Goal: Task Accomplishment & Management: Manage account settings

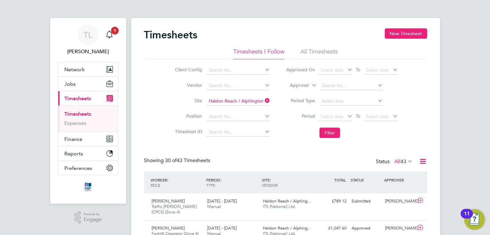
click at [264, 99] on icon at bounding box center [264, 100] width 0 height 9
click at [227, 102] on input at bounding box center [238, 101] width 63 height 9
type input "h"
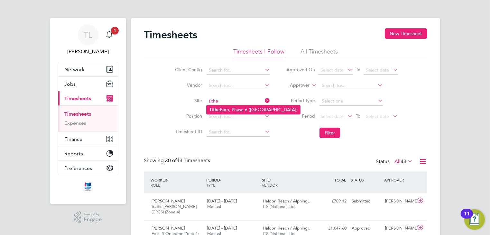
click at [227, 106] on li "Tithe Barn, Phase 6 (Exeter)" at bounding box center [254, 109] width 94 height 9
type input "Tithe Barn, Phase 6 ([GEOGRAPHIC_DATA])"
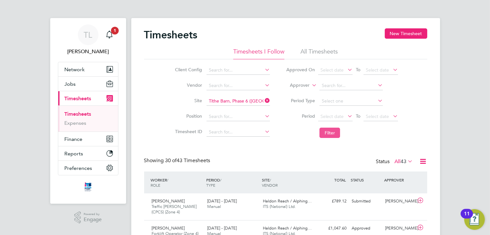
click at [327, 132] on button "Filter" at bounding box center [330, 132] width 21 height 10
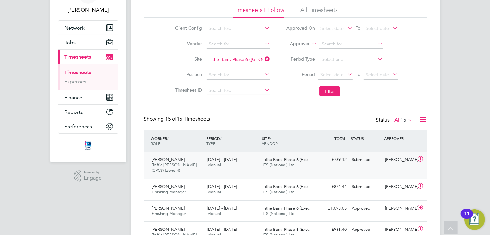
click at [419, 157] on icon at bounding box center [421, 158] width 8 height 5
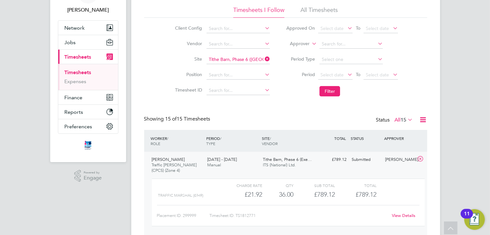
click at [396, 216] on link "View Details" at bounding box center [403, 214] width 23 height 5
click at [75, 42] on span "Jobs" at bounding box center [70, 42] width 11 height 6
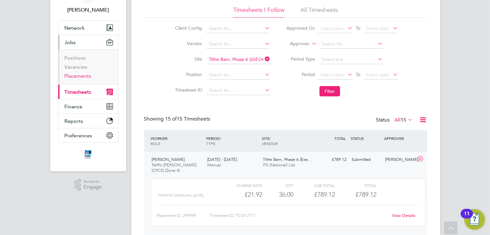
click at [76, 76] on link "Placements" at bounding box center [78, 76] width 27 height 6
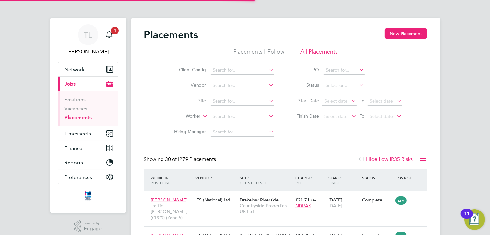
scroll to position [24, 56]
click at [77, 118] on link "Placements" at bounding box center [78, 117] width 27 height 6
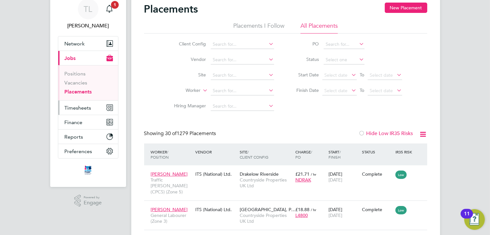
click at [81, 108] on span "Timesheets" at bounding box center [78, 108] width 27 height 6
click at [220, 72] on input at bounding box center [242, 75] width 63 height 9
click at [223, 81] on b "Haldon" at bounding box center [220, 83] width 15 height 5
type input "Haldon Reach / Alphington"
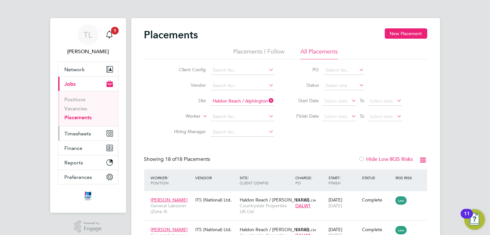
click at [83, 134] on span "Timesheets" at bounding box center [78, 133] width 27 height 6
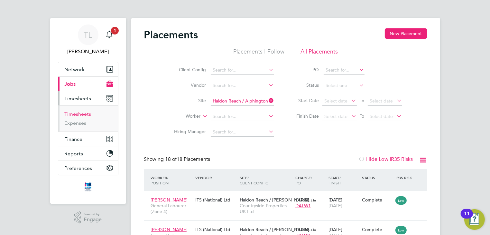
click at [80, 114] on link "Timesheets" at bounding box center [78, 114] width 27 height 6
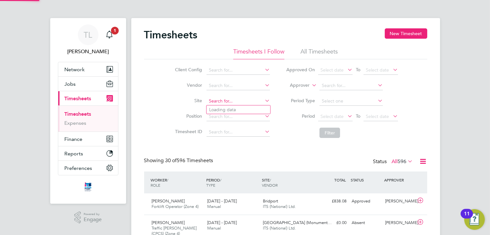
click at [214, 102] on input at bounding box center [238, 101] width 63 height 9
click at [215, 108] on b "Haldon" at bounding box center [216, 109] width 15 height 5
type input "Haldon Reach / Alphington"
click at [332, 129] on button "Filter" at bounding box center [330, 132] width 21 height 10
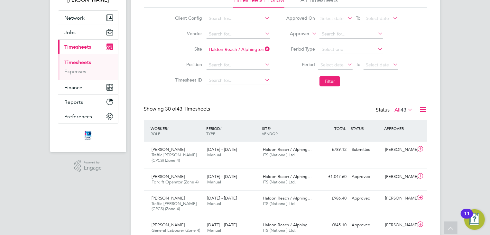
click at [264, 49] on icon at bounding box center [264, 48] width 0 height 9
click at [238, 50] on input at bounding box center [238, 49] width 63 height 9
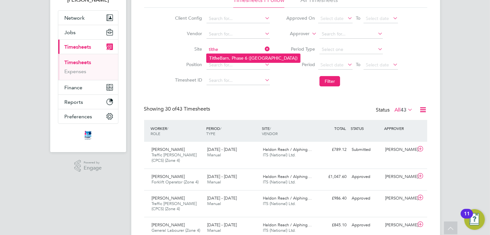
click at [240, 55] on li "Tithe Barn, Phase 6 (Exeter)" at bounding box center [254, 58] width 94 height 9
type input "Tithe Barn, Phase 6 ([GEOGRAPHIC_DATA])"
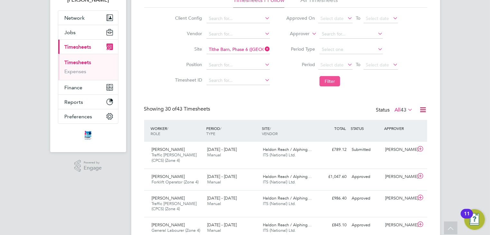
click at [327, 82] on button "Filter" at bounding box center [330, 81] width 21 height 10
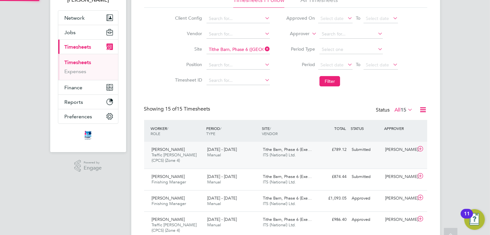
scroll to position [3, 3]
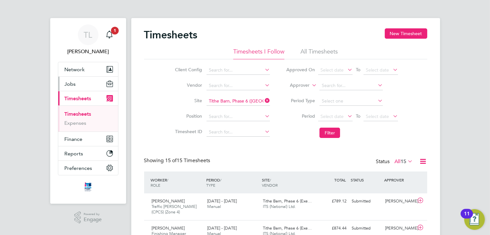
click at [72, 84] on span "Jobs" at bounding box center [70, 84] width 11 height 6
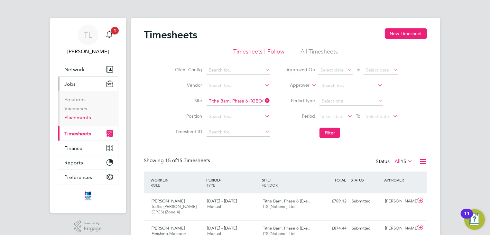
click at [74, 117] on link "Placements" at bounding box center [78, 117] width 27 height 6
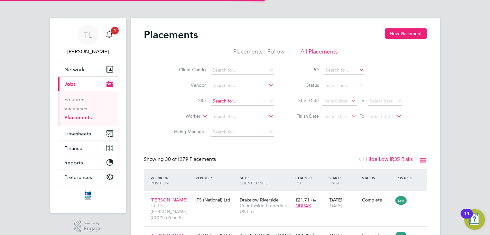
click at [223, 102] on input at bounding box center [242, 101] width 63 height 9
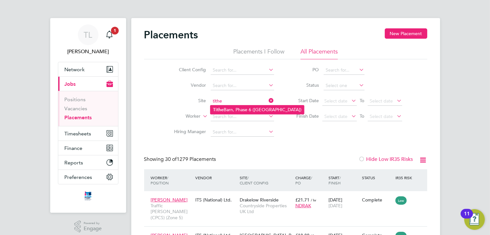
click at [226, 111] on li "Tithe Barn, Phase 6 (Exeter)" at bounding box center [258, 109] width 94 height 9
type input "Tithe Barn, Phase 6 ([GEOGRAPHIC_DATA])"
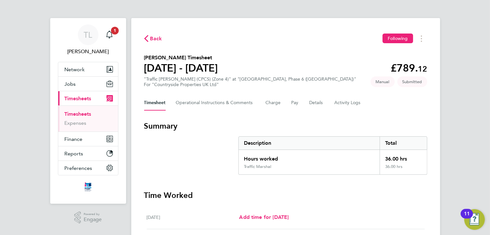
click at [147, 40] on icon "button" at bounding box center [146, 38] width 4 height 7
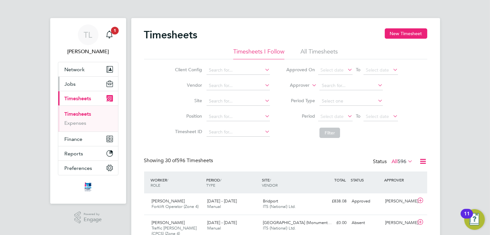
click at [71, 84] on span "Jobs" at bounding box center [70, 84] width 11 height 6
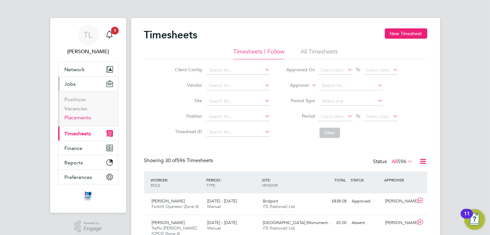
click at [75, 118] on link "Placements" at bounding box center [78, 117] width 27 height 6
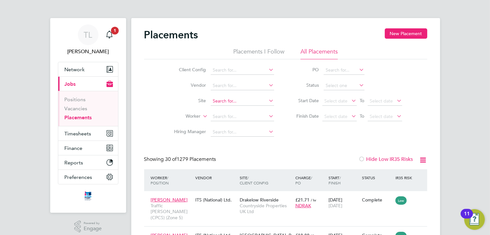
click at [224, 100] on input at bounding box center [242, 101] width 63 height 9
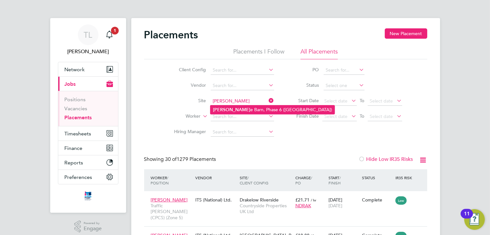
click at [238, 107] on li "[PERSON_NAME] e Barn, Phase 6 ([GEOGRAPHIC_DATA])" at bounding box center [273, 109] width 124 height 9
type input "Tithe Barn, Phase 6 ([GEOGRAPHIC_DATA])"
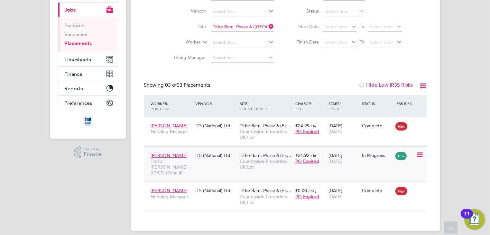
click at [303, 161] on span "PO Expired" at bounding box center [307, 161] width 24 height 6
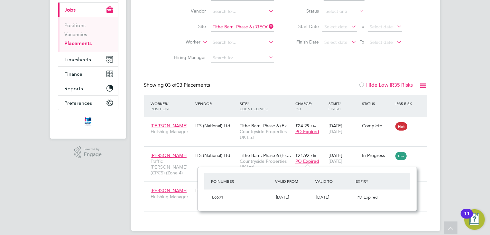
click at [429, 160] on div "Placements New Placement Placements I Follow All Placements Client Config Vendo…" at bounding box center [285, 87] width 309 height 286
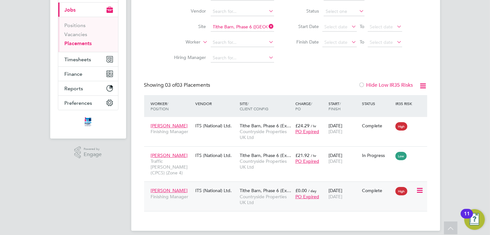
click at [310, 193] on span "PO Expired" at bounding box center [307, 196] width 24 height 6
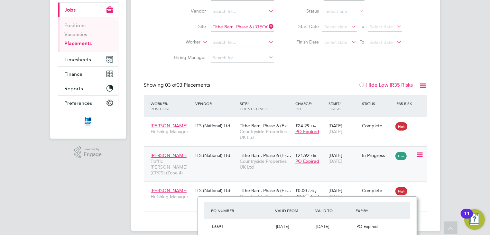
click at [361, 162] on div "[PERSON_NAME] Traffic [PERSON_NAME] (CPCS) (Zone 4) ITS (National) Ltd. Tithe B…" at bounding box center [285, 163] width 283 height 35
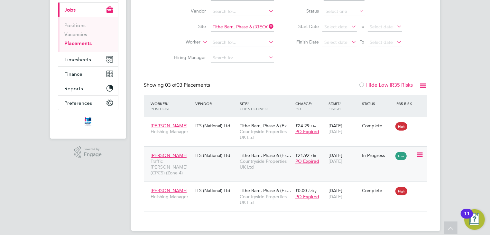
click at [419, 151] on icon at bounding box center [419, 155] width 6 height 8
click at [327, 169] on div "[PERSON_NAME] Traffic [PERSON_NAME] (CPCS) (Zone 4) ITS (National) Ltd. Tithe B…" at bounding box center [285, 163] width 283 height 35
click at [303, 160] on span "PO Expired" at bounding box center [307, 161] width 24 height 6
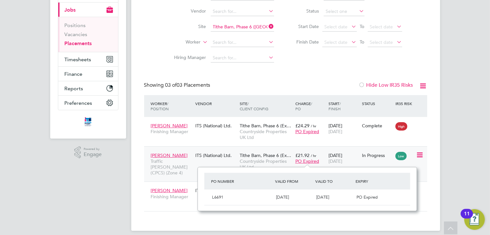
click at [303, 160] on span "PO Expired" at bounding box center [307, 161] width 24 height 6
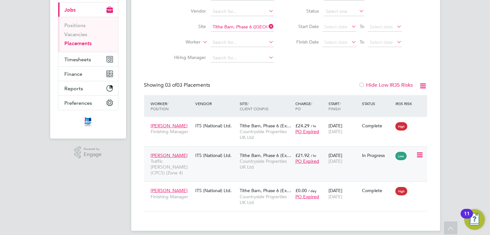
click at [342, 166] on div "[DATE] [DATE]" at bounding box center [343, 158] width 33 height 18
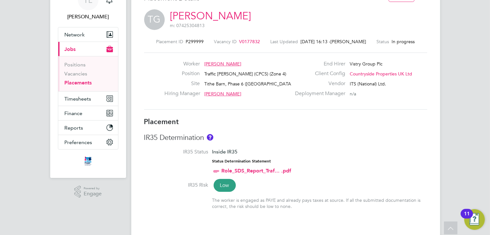
scroll to position [26, 0]
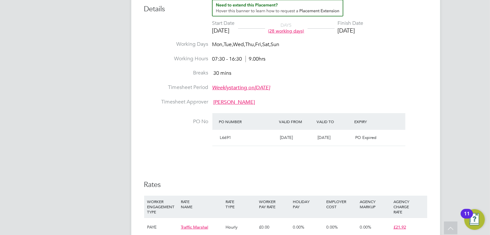
click at [293, 139] on span "[DATE]" at bounding box center [286, 137] width 13 height 5
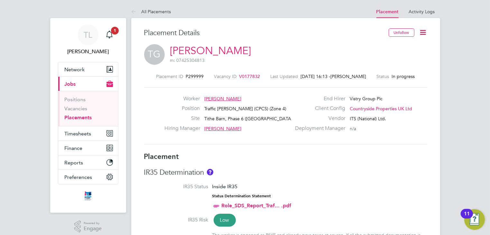
click at [253, 76] on span "V0177832" at bounding box center [249, 76] width 21 height 6
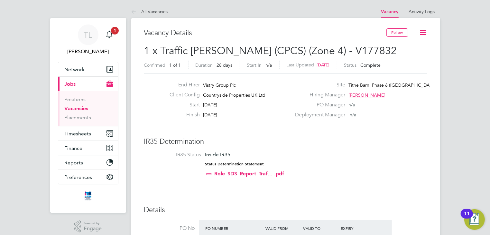
click at [424, 32] on icon at bounding box center [423, 32] width 8 height 8
click at [408, 56] on li "Update Status" at bounding box center [407, 56] width 37 height 9
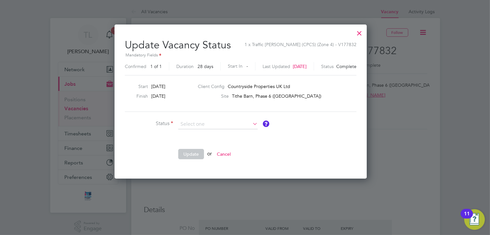
click at [201, 131] on li "Open" at bounding box center [218, 132] width 80 height 8
type input "Open"
click at [193, 154] on button "Update" at bounding box center [191, 154] width 26 height 10
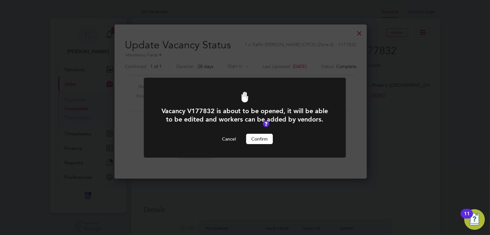
click at [259, 141] on button "Confirm" at bounding box center [259, 139] width 27 height 10
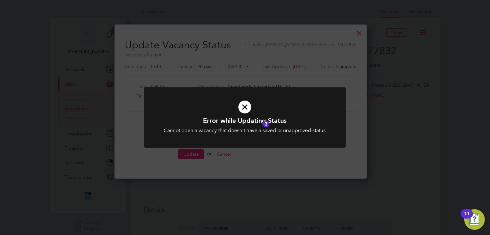
click at [412, 87] on div "Error while Updating Status Cannot open a vacancy that doesn't have a saved or …" at bounding box center [245, 117] width 490 height 235
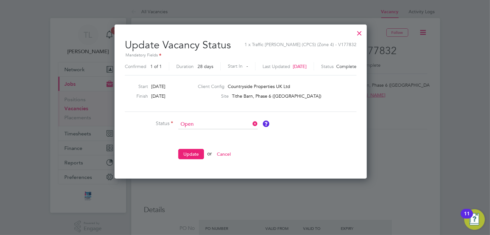
click at [365, 35] on div at bounding box center [360, 32] width 12 height 12
